Goal: Task Accomplishment & Management: Use online tool/utility

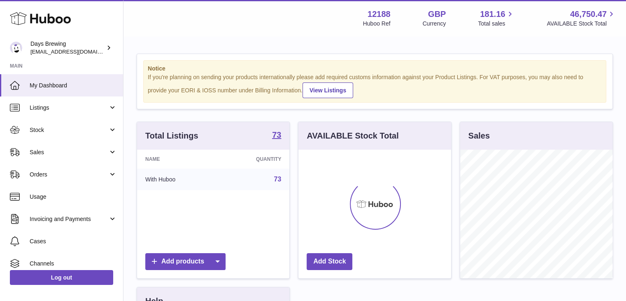
scroll to position [128, 153]
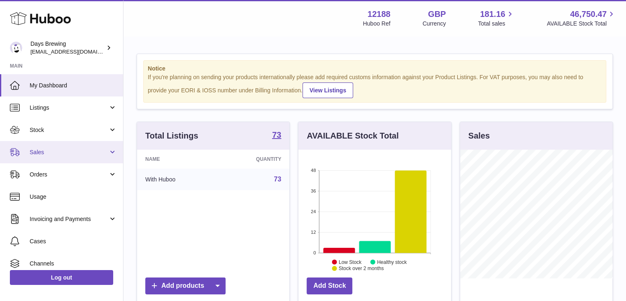
click at [59, 152] on span "Sales" at bounding box center [69, 152] width 79 height 8
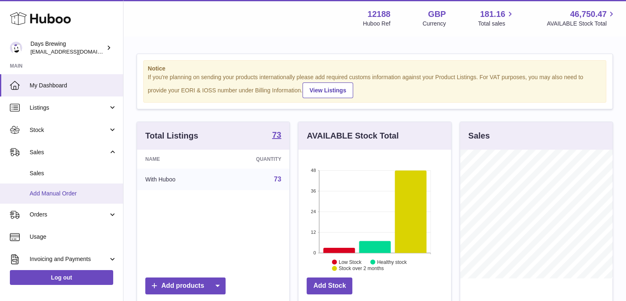
click at [71, 201] on link "Add Manual Order" at bounding box center [61, 193] width 123 height 20
click at [101, 193] on span "Add Manual Order" at bounding box center [73, 193] width 87 height 8
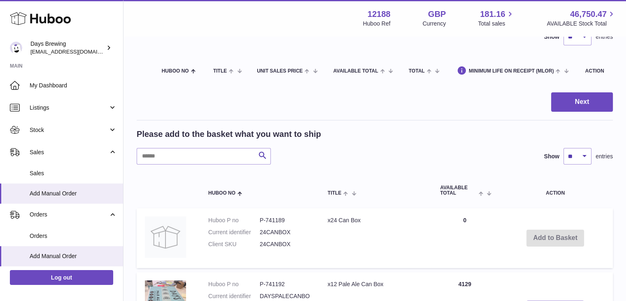
scroll to position [123, 0]
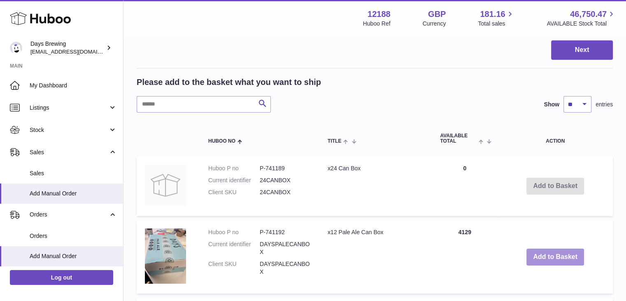
click at [558, 256] on button "Add to Basket" at bounding box center [556, 256] width 58 height 17
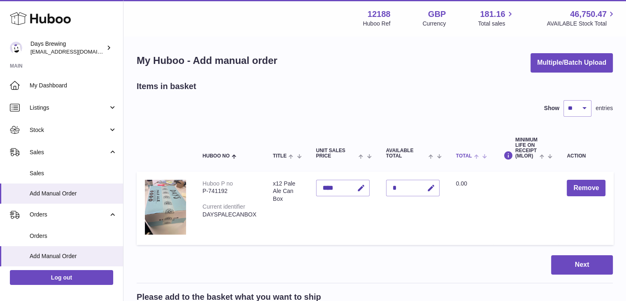
scroll to position [0, 0]
click at [574, 264] on button "Next" at bounding box center [582, 264] width 62 height 19
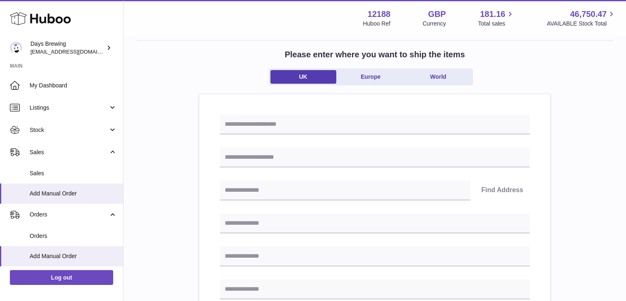
scroll to position [41, 0]
click at [290, 123] on input "text" at bounding box center [375, 124] width 310 height 20
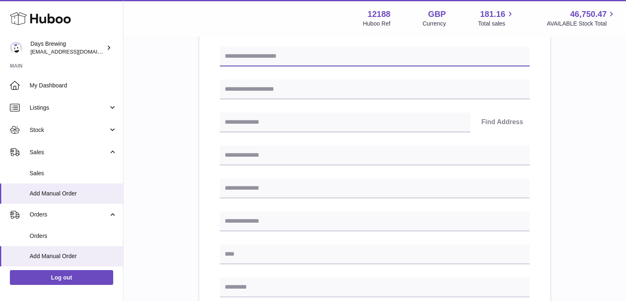
scroll to position [123, 0]
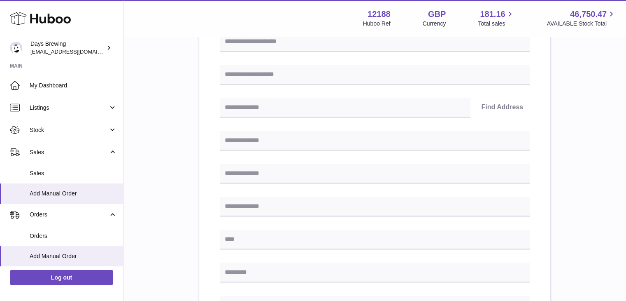
click at [280, 62] on div "Find Address Please enter how you want to ship Loading... You require an order …" at bounding box center [375, 256] width 310 height 449
click at [291, 88] on div "Find Address Please enter how you want to ship Loading... You require an order …" at bounding box center [375, 256] width 310 height 449
click at [289, 78] on input "text" at bounding box center [375, 75] width 310 height 20
click at [294, 110] on input "text" at bounding box center [345, 108] width 251 height 20
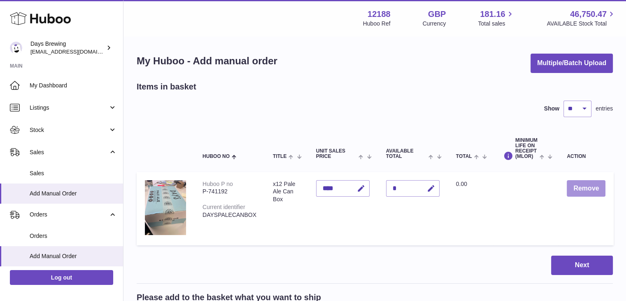
click at [585, 188] on button "Remove" at bounding box center [586, 188] width 39 height 17
